Goal: Task Accomplishment & Management: Use online tool/utility

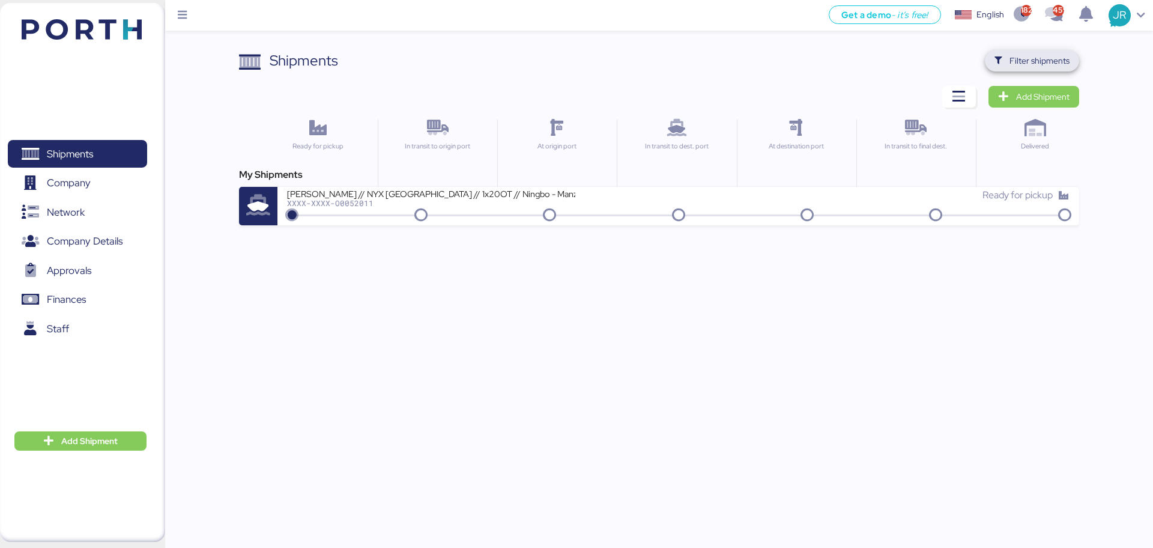
click at [1042, 55] on span "Filter shipments" at bounding box center [1040, 60] width 60 height 14
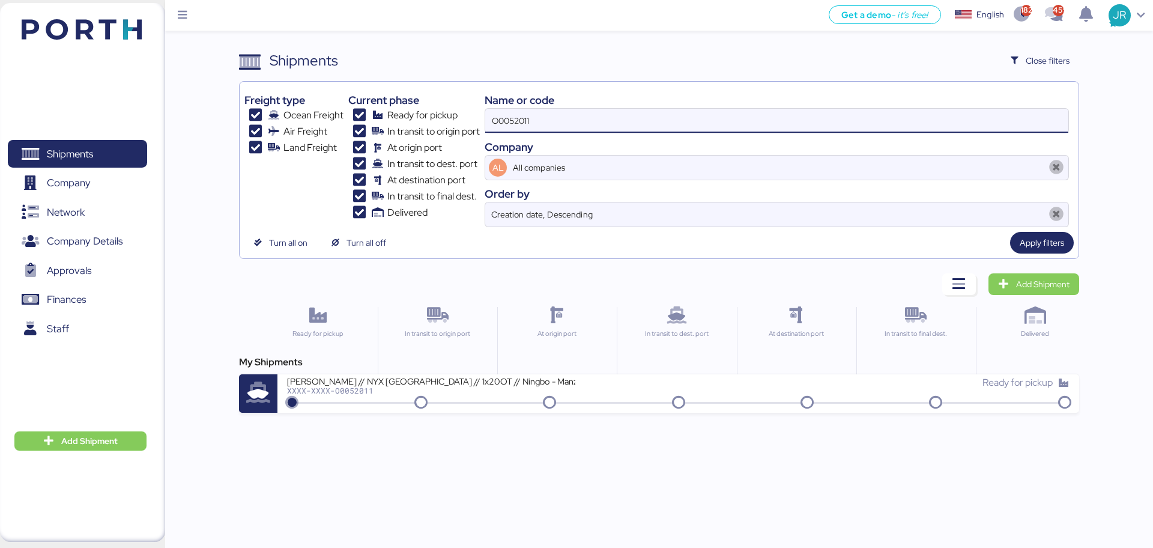
drag, startPoint x: 573, startPoint y: 109, endPoint x: 380, endPoint y: 108, distance: 193.4
click at [381, 109] on div "Freight type Ocean Freight Air Freight Land Freight Current phase Ready for pic…" at bounding box center [658, 156] width 829 height 141
paste input "1969"
type input "O0051969"
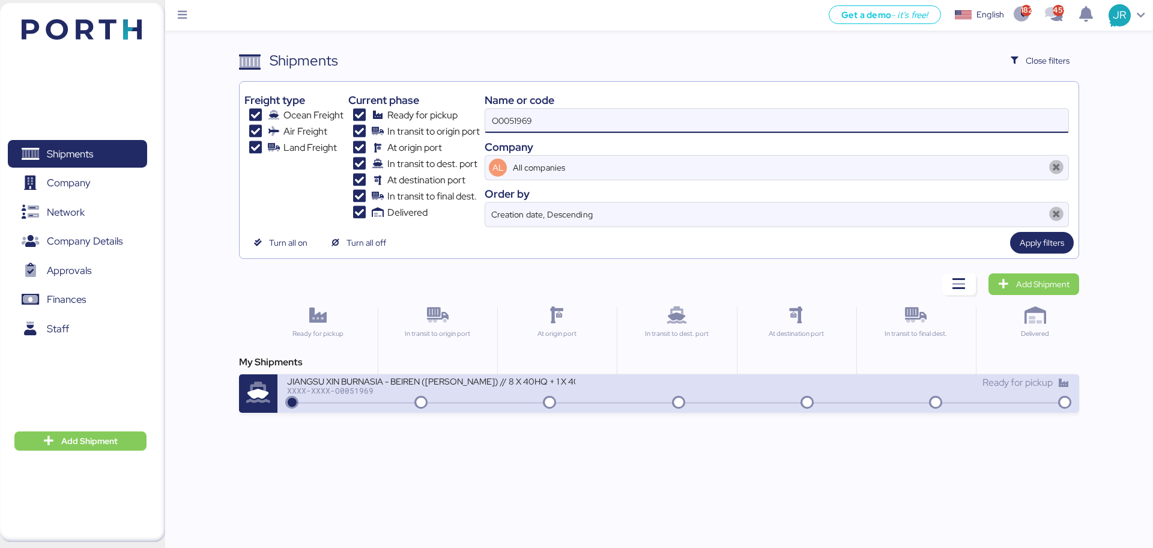
click at [346, 396] on div "JIANGSU XIN BURNASIA - BEIREN ([PERSON_NAME]) // 8 X 40HQ + 1 X 40FR // SHANGHA…" at bounding box center [482, 388] width 391 height 26
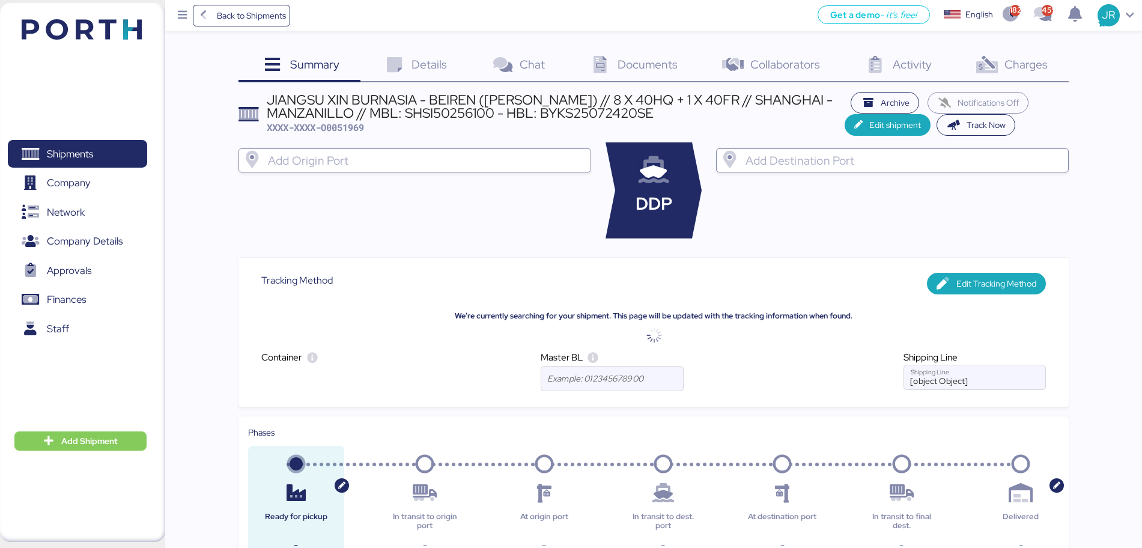
click at [1020, 69] on span "Charges" at bounding box center [1025, 64] width 43 height 16
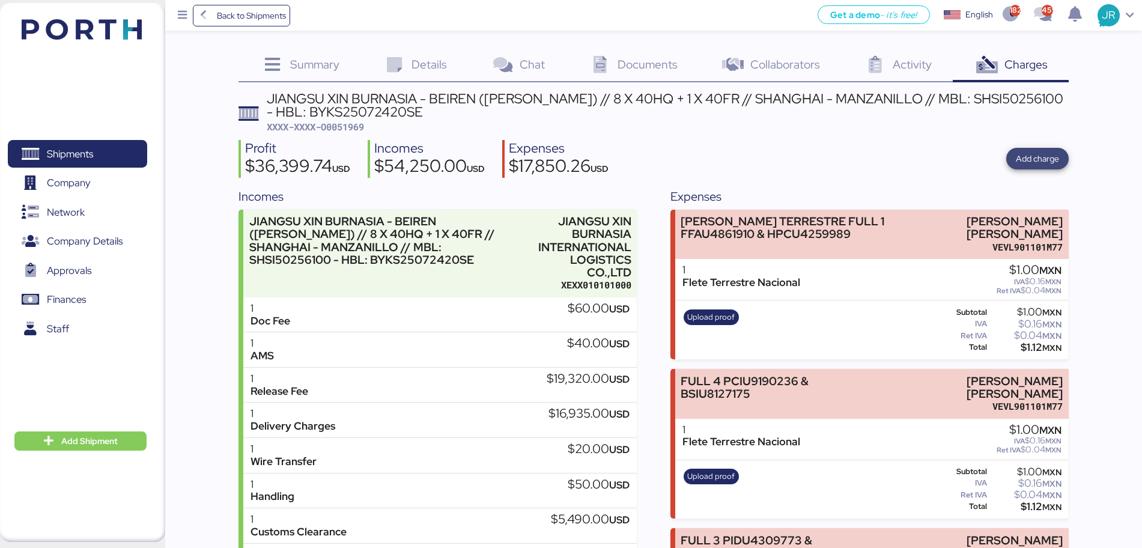
click at [1045, 148] on span "Add charge" at bounding box center [1037, 159] width 62 height 22
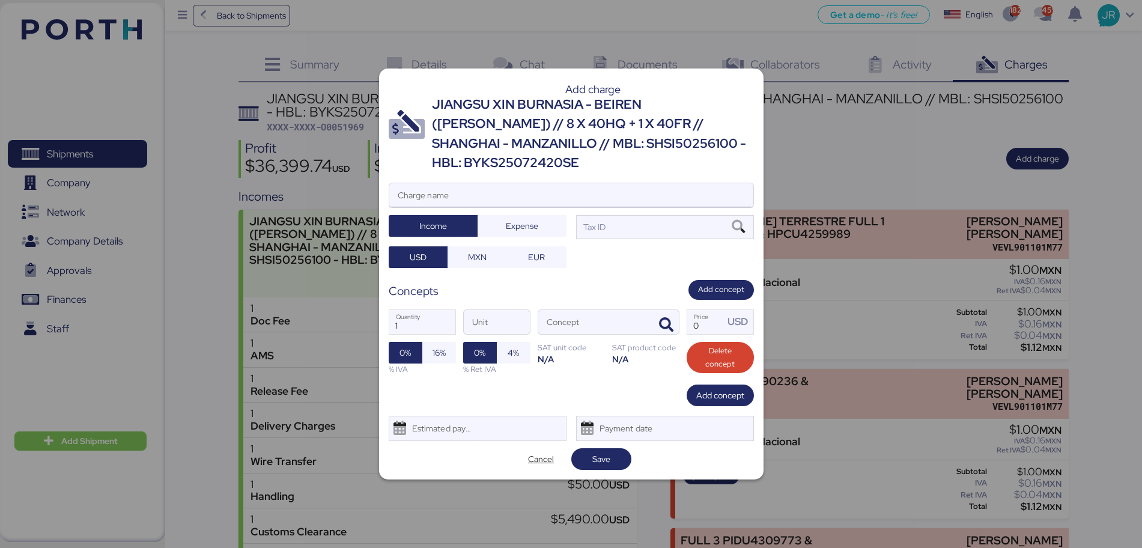
click at [486, 185] on input "Charge name" at bounding box center [571, 195] width 364 height 24
type input "[PERSON_NAME] FLATRACK"
click at [501, 217] on span "Expense" at bounding box center [522, 225] width 70 height 17
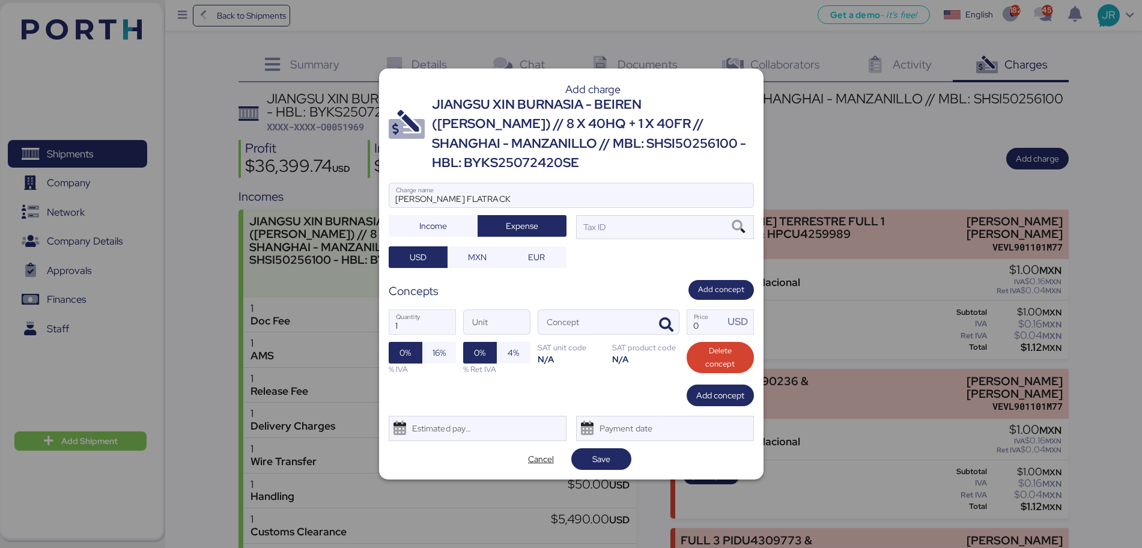
click at [478, 259] on div "Add charge JIANGSU XIN BURNASIA - BEIREN ([PERSON_NAME]) // 8 X 40HQ + 1 X 40FR…" at bounding box center [571, 273] width 384 height 411
click at [500, 246] on span "MXN" at bounding box center [477, 257] width 59 height 22
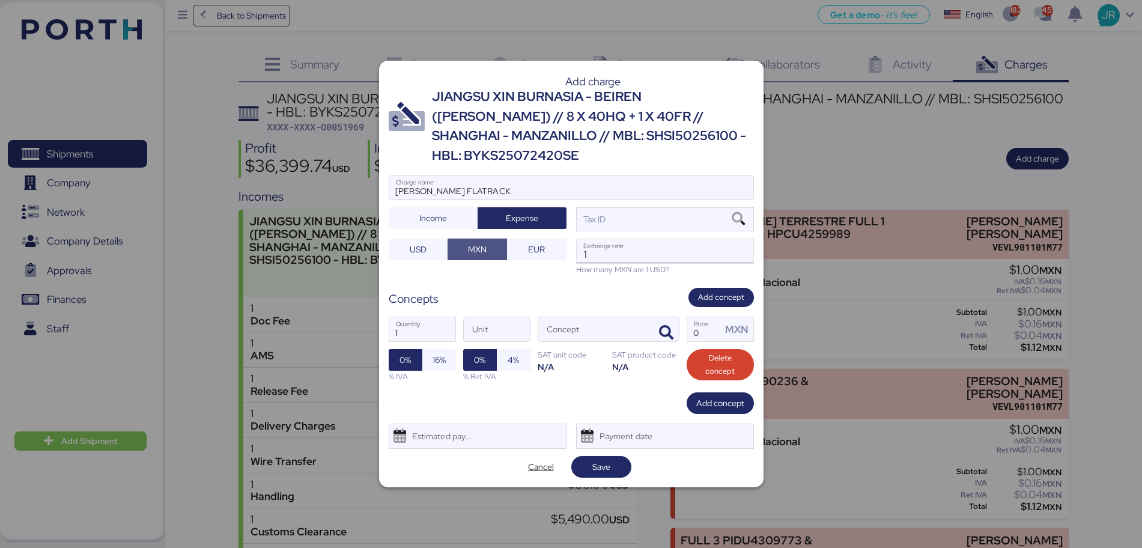
click at [636, 249] on input "1" at bounding box center [665, 251] width 177 height 24
paste input "18.6402"
type input "18.6402"
click at [665, 326] on icon "button" at bounding box center [666, 333] width 14 height 14
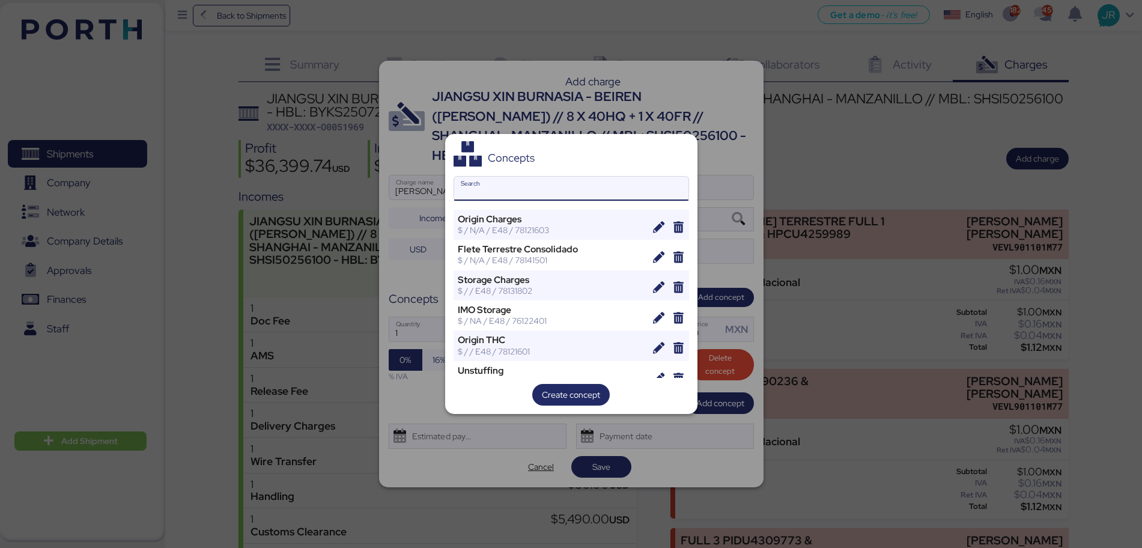
click at [513, 193] on input "Search" at bounding box center [571, 189] width 234 height 24
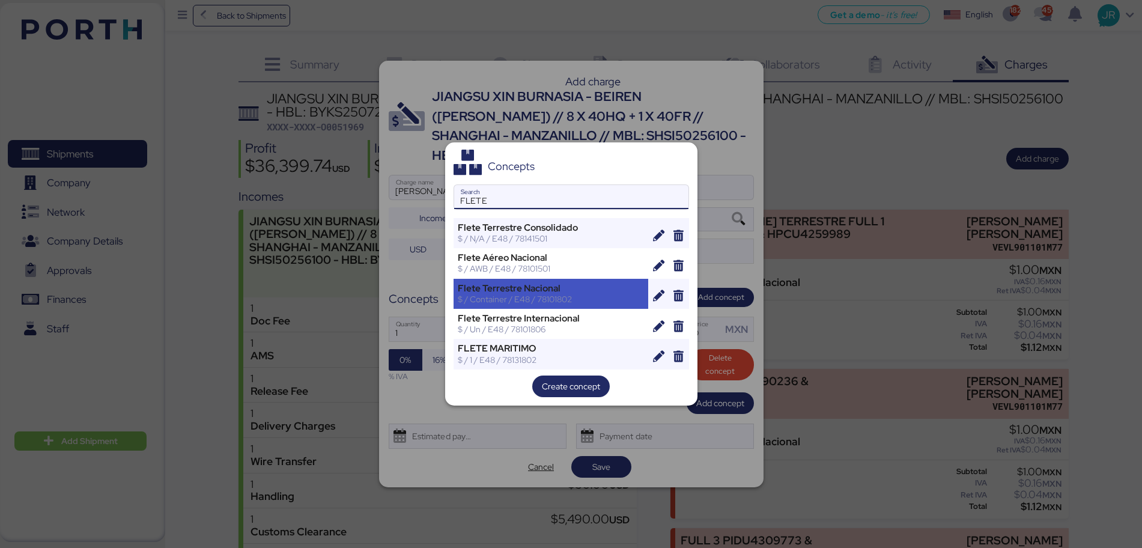
type input "FLETE"
click at [517, 290] on div "Flete Terrestre Nacional" at bounding box center [551, 288] width 187 height 11
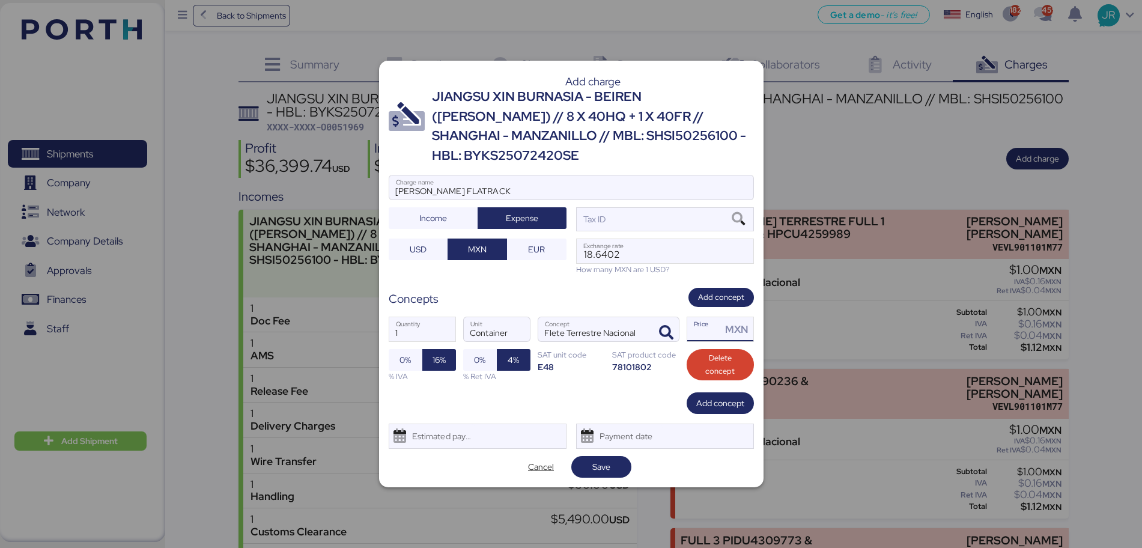
click at [697, 319] on input "Price MXN" at bounding box center [704, 329] width 35 height 24
type input "1"
click at [738, 213] on icon at bounding box center [738, 219] width 20 height 13
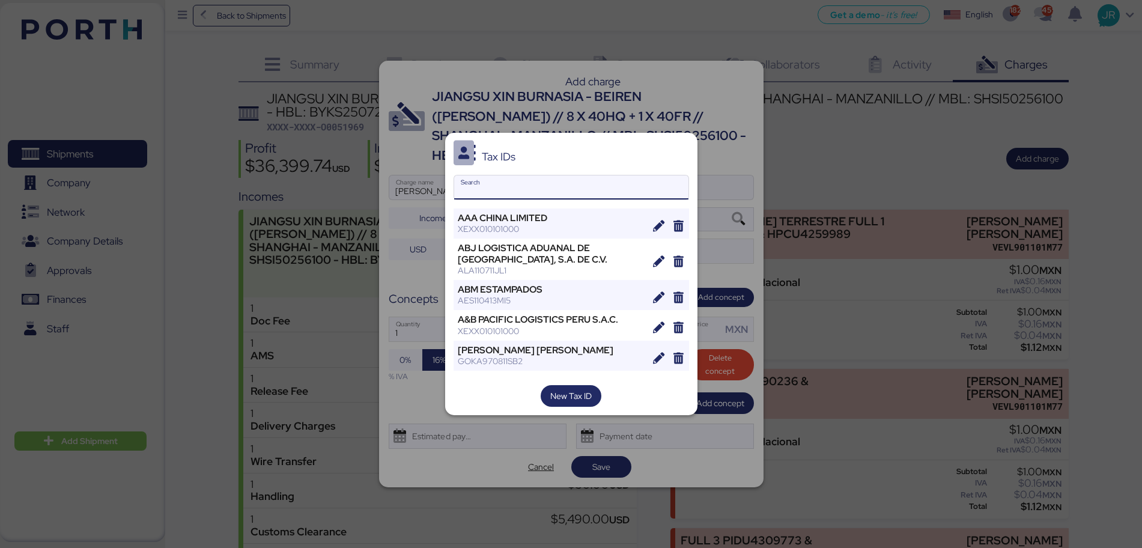
click at [505, 189] on input "Search" at bounding box center [571, 187] width 234 height 24
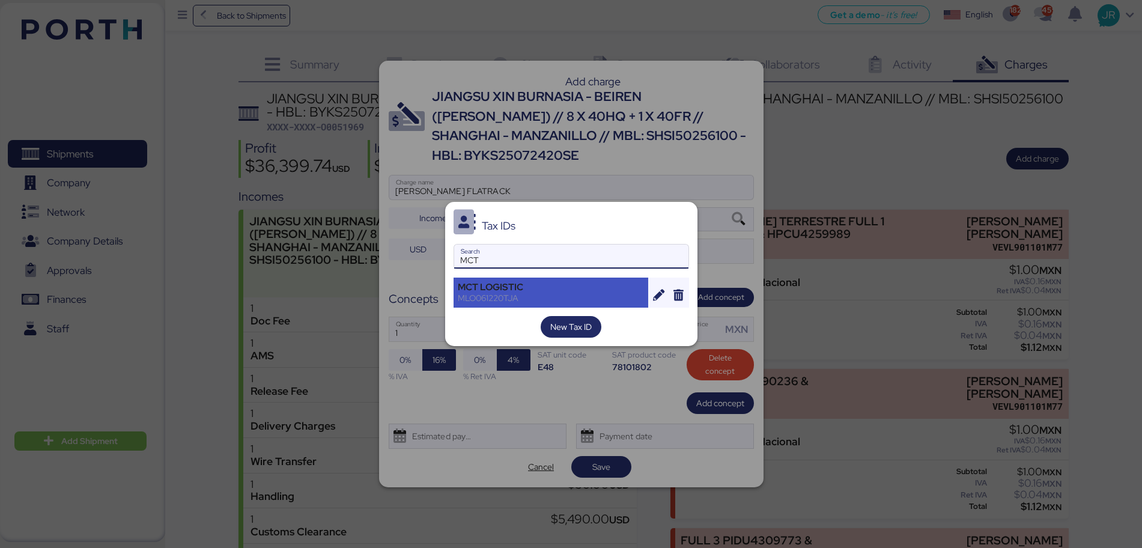
type input "MCT"
click at [496, 286] on div "MCT LOGISTIC" at bounding box center [551, 287] width 187 height 11
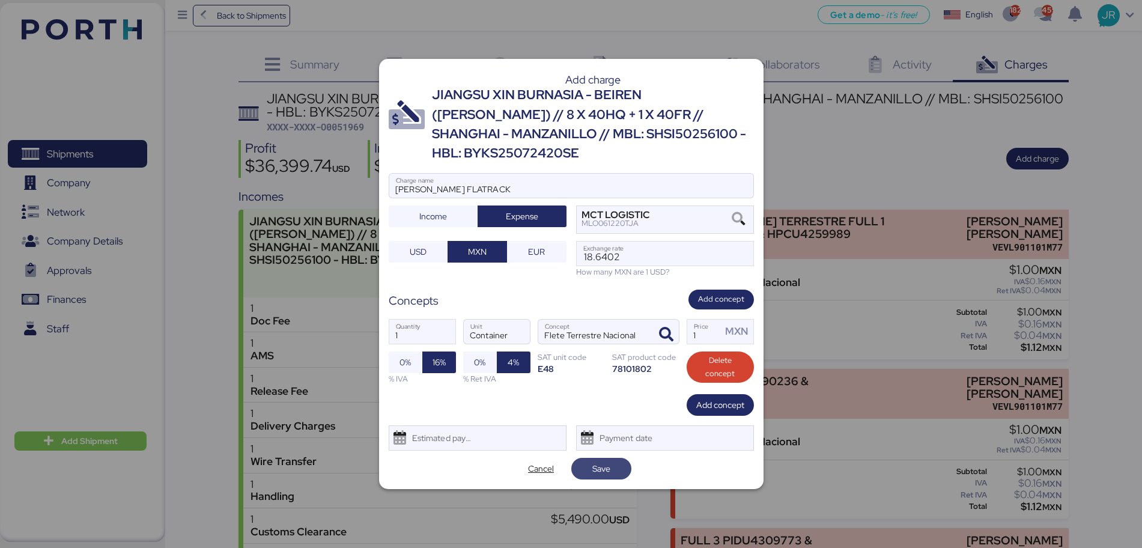
click at [595, 461] on span "Save" at bounding box center [601, 468] width 18 height 14
